Goal: Download file/media: Download file/media

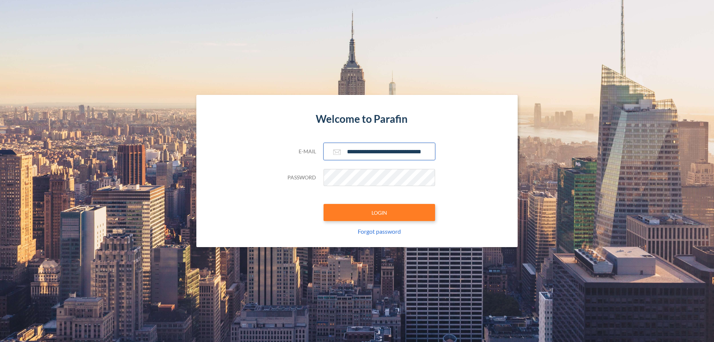
type input "**********"
click at [379, 212] on button "LOGIN" at bounding box center [379, 212] width 112 height 17
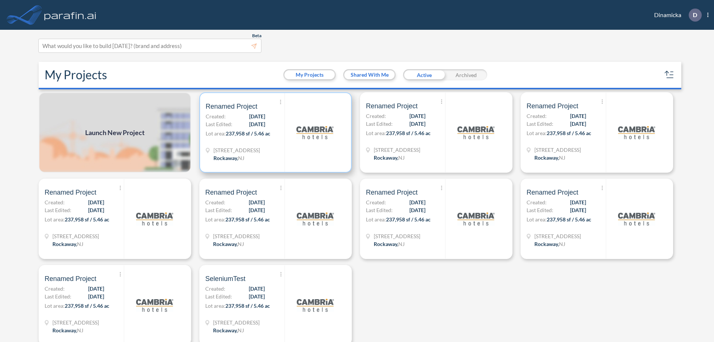
scroll to position [2, 0]
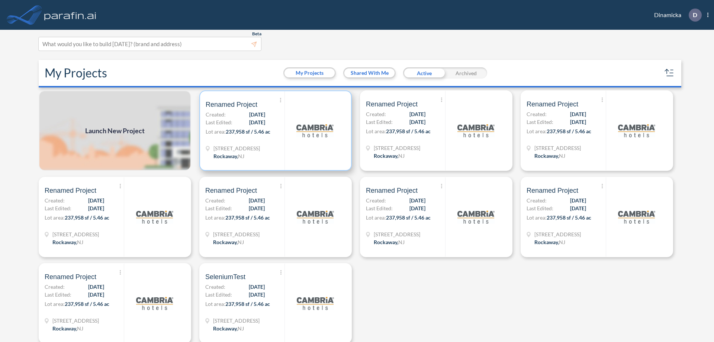
click at [274, 130] on p "Lot area: 237,958 sf / 5.46 ac" at bounding box center [245, 132] width 79 height 11
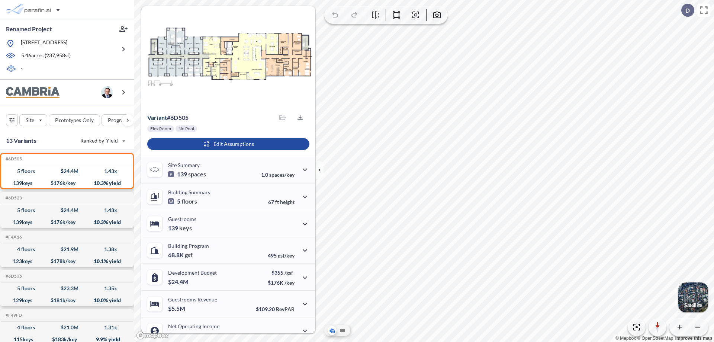
scroll to position [38, 0]
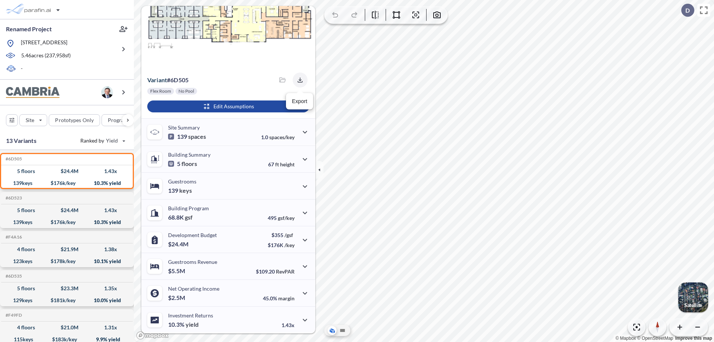
click at [298, 80] on icon "button" at bounding box center [299, 79] width 5 height 5
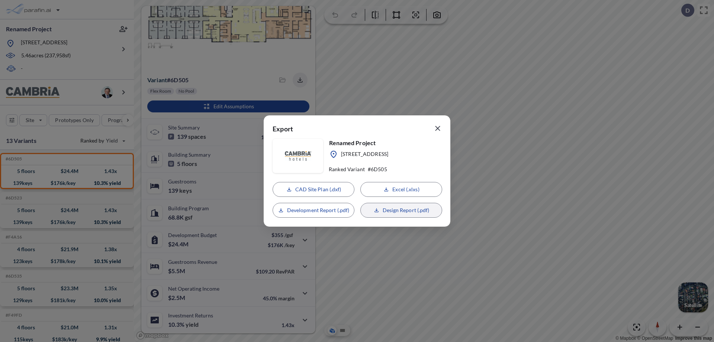
click at [401, 210] on p "Design Report (.pdf)" at bounding box center [405, 209] width 47 height 7
